Goal: Task Accomplishment & Management: Use online tool/utility

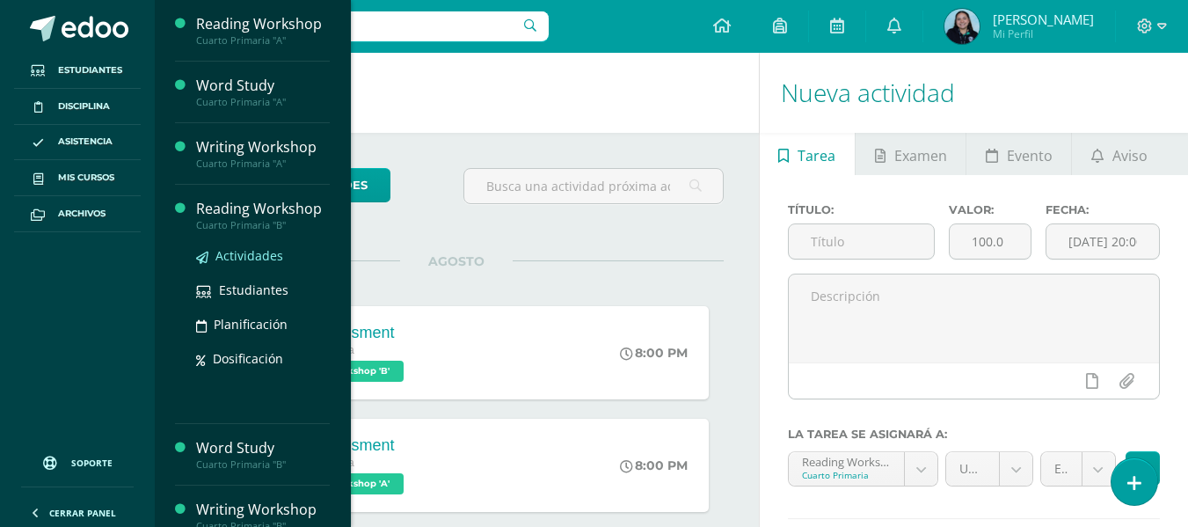
click at [258, 256] on span "Actividades" at bounding box center [249, 255] width 68 height 17
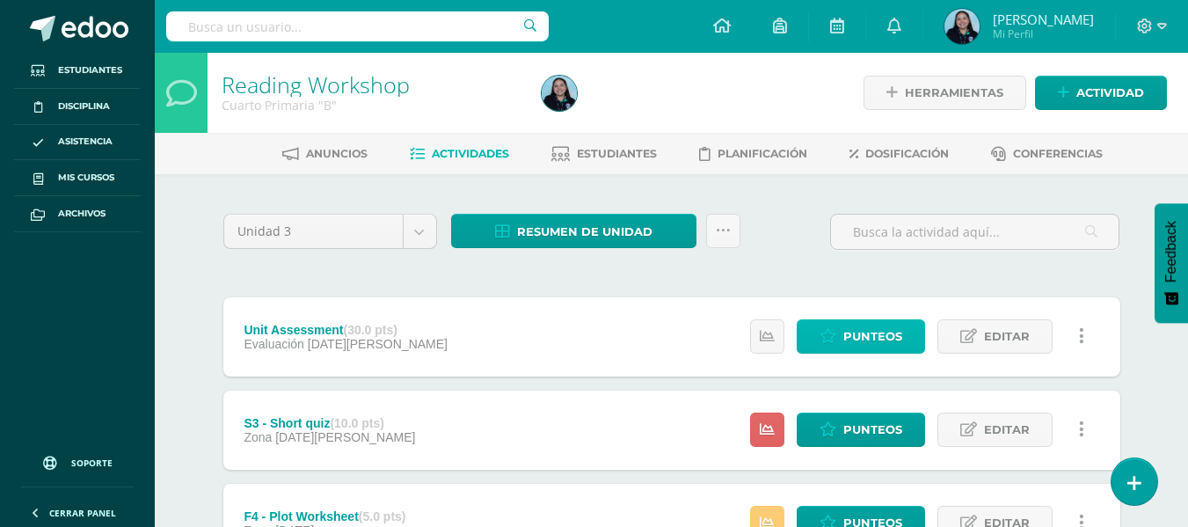
drag, startPoint x: 887, startPoint y: 331, endPoint x: 853, endPoint y: 343, distance: 36.4
click at [853, 343] on span "Punteos" at bounding box center [872, 336] width 59 height 33
click at [849, 339] on span "Punteos" at bounding box center [872, 336] width 59 height 33
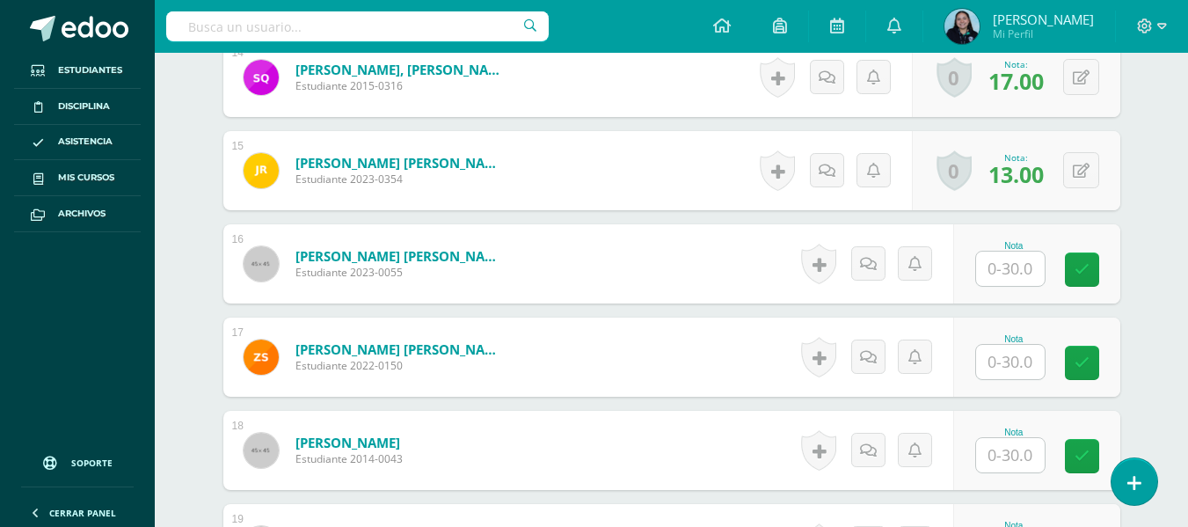
scroll to position [1825, 0]
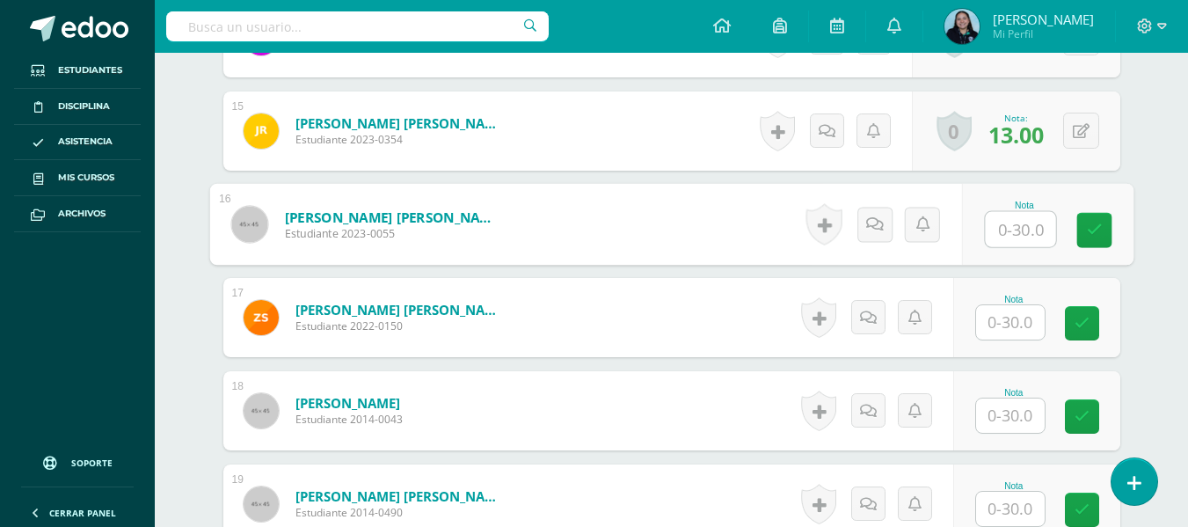
click at [984, 235] on div at bounding box center [1020, 229] width 72 height 37
type input "15"
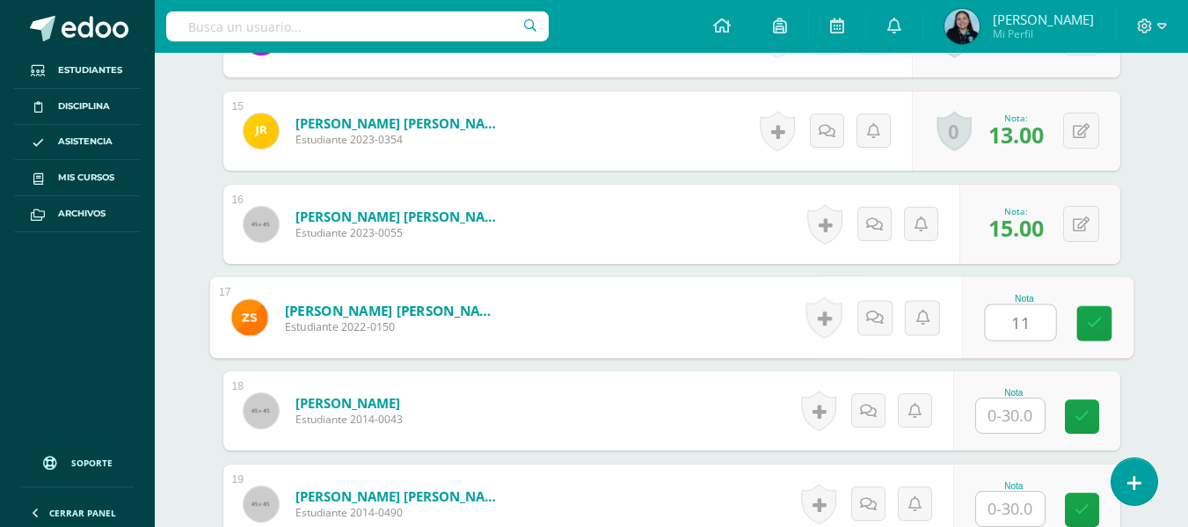
type input "11"
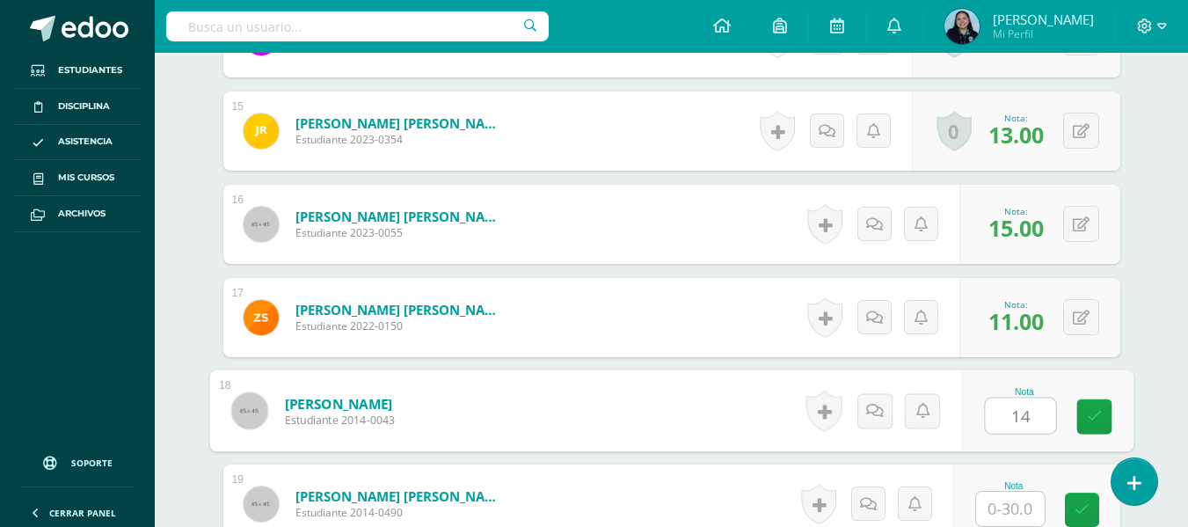
type input "14"
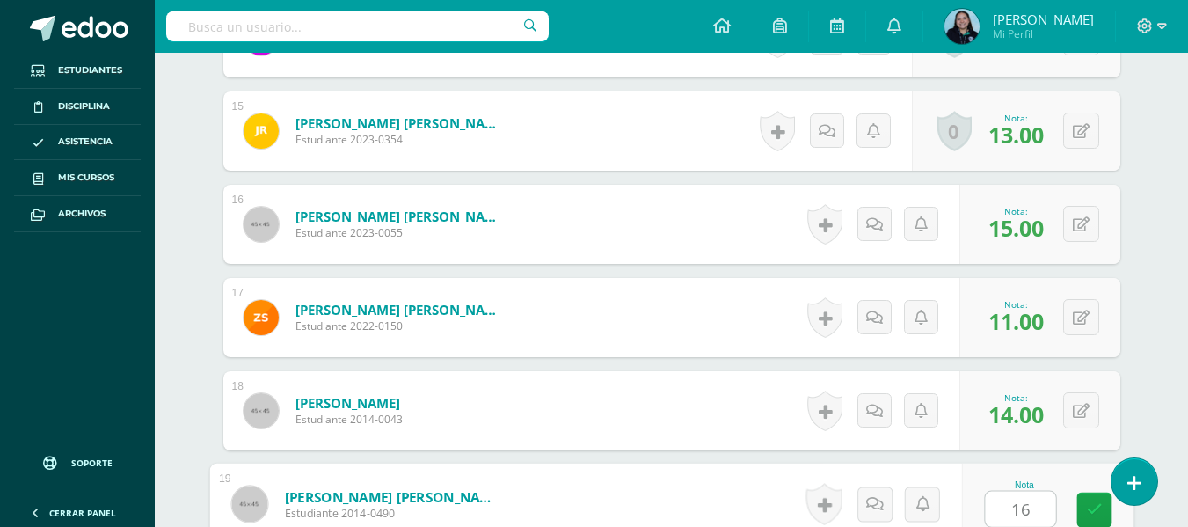
type input "16"
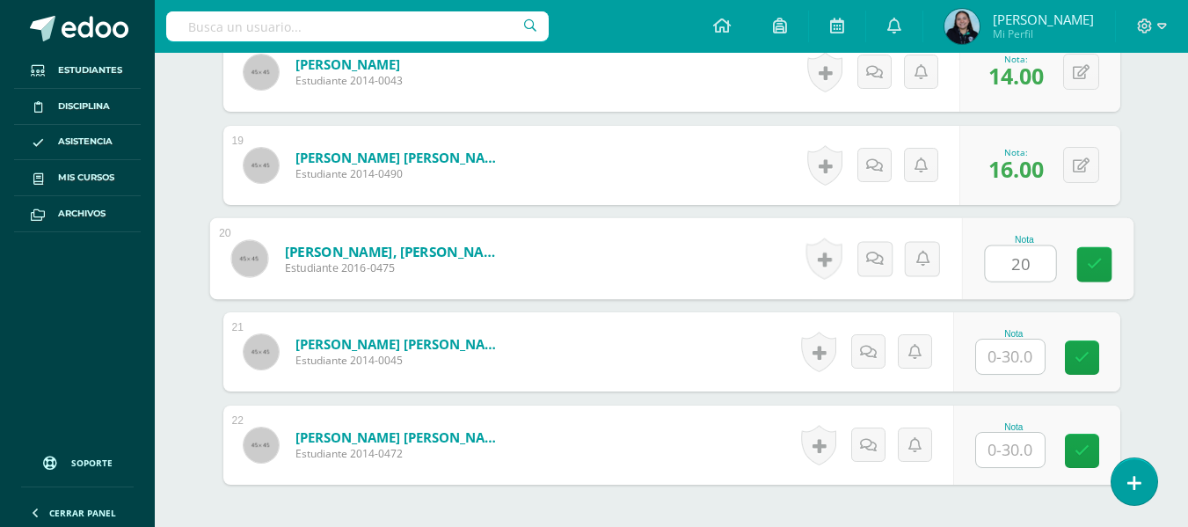
type input "20"
